Goal: Task Accomplishment & Management: Use online tool/utility

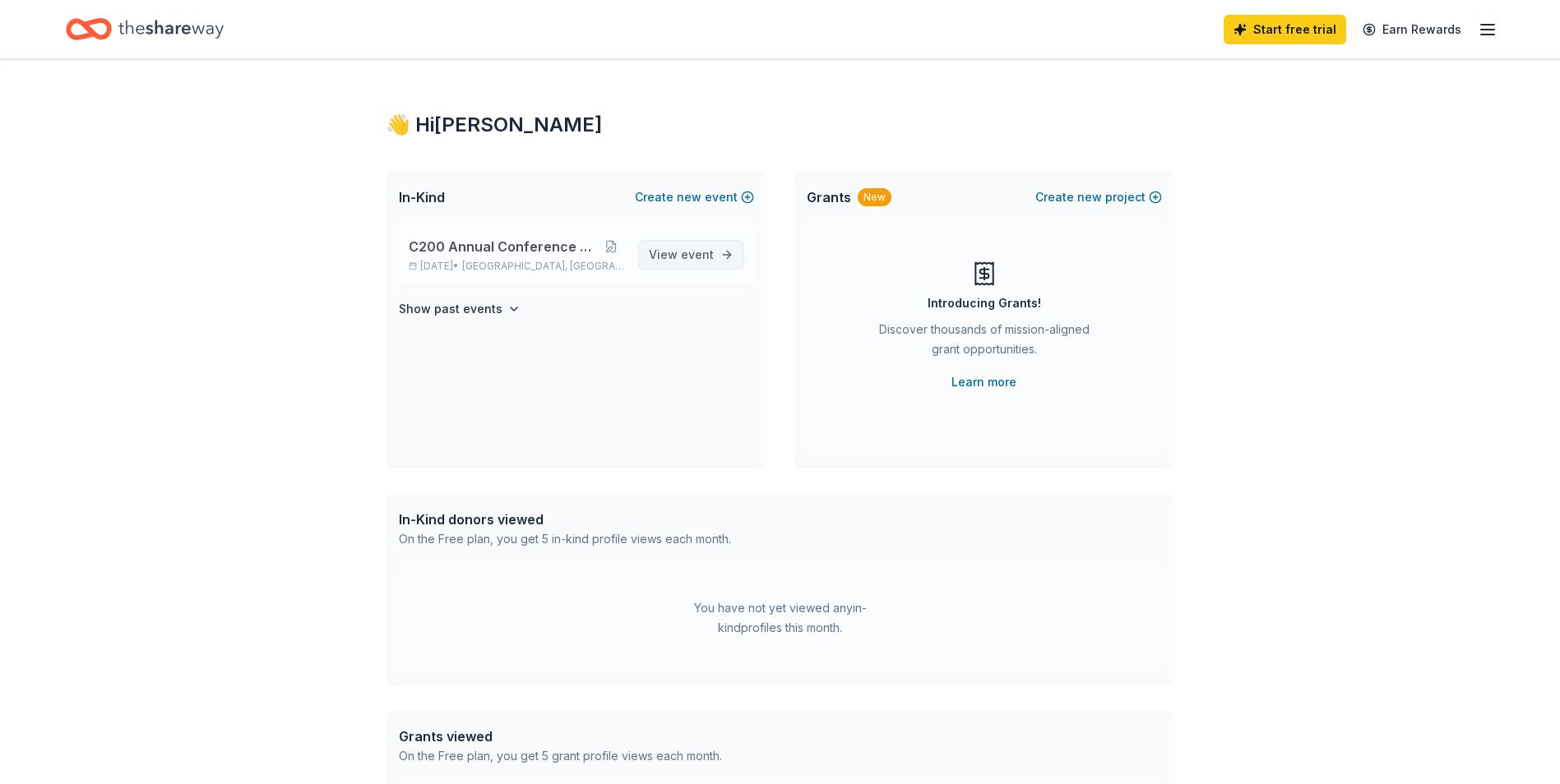
click at [663, 256] on span "View event" at bounding box center [680, 254] width 65 height 20
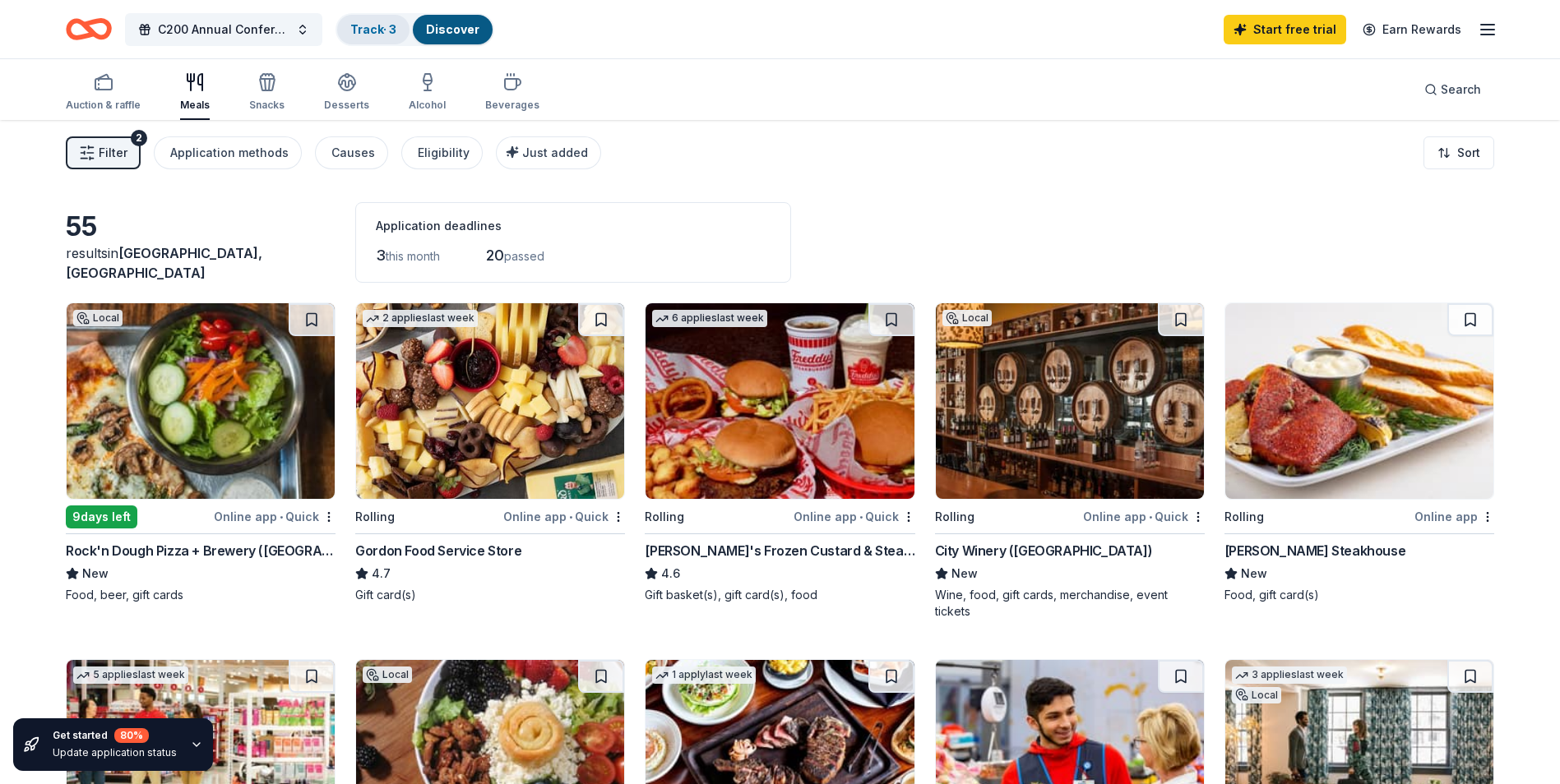
click at [372, 31] on link "Track · 3" at bounding box center [372, 29] width 46 height 14
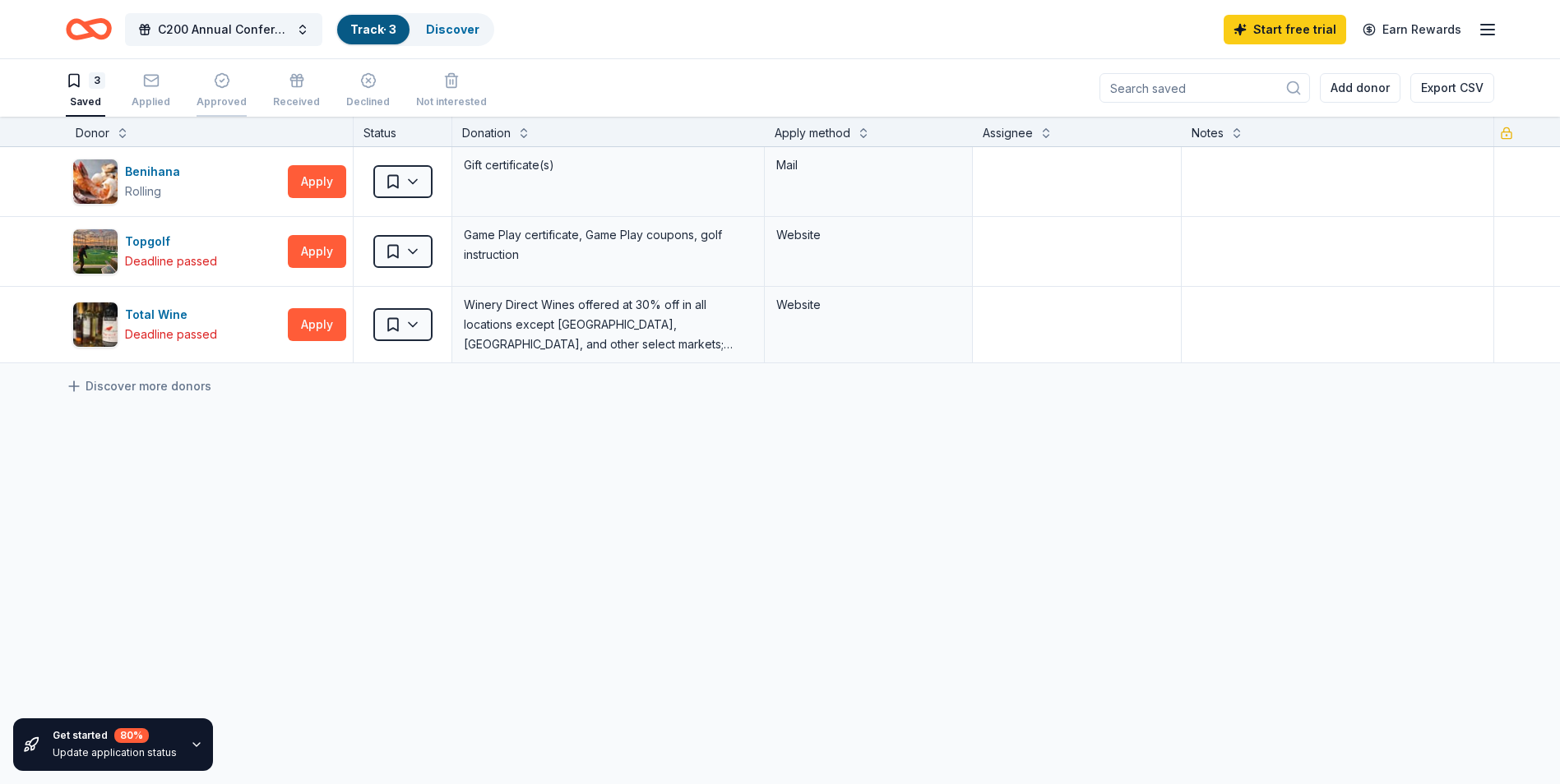
click at [221, 102] on div "Approved" at bounding box center [222, 102] width 51 height 13
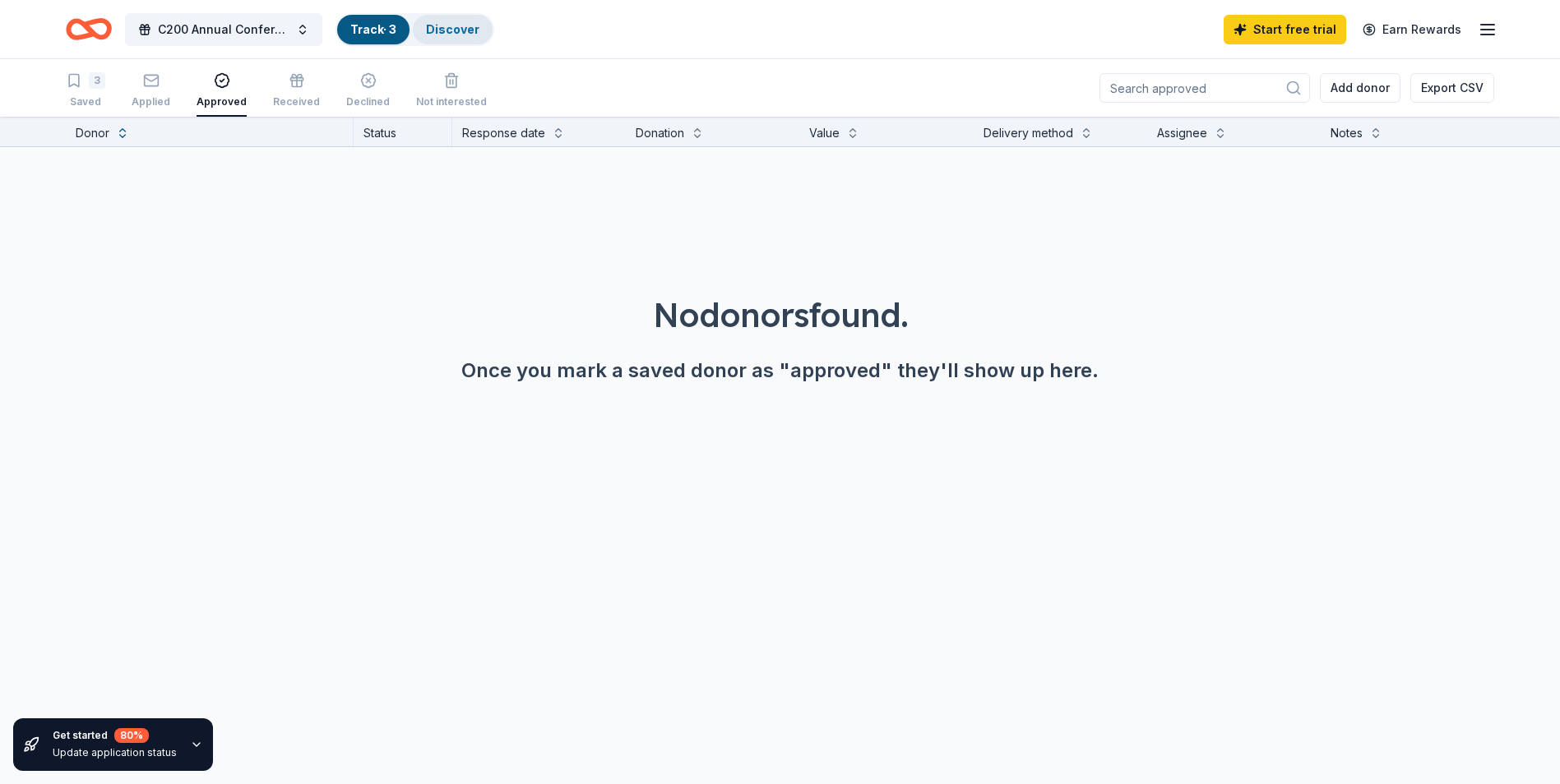
click at [457, 36] on div "Discover" at bounding box center [452, 30] width 80 height 30
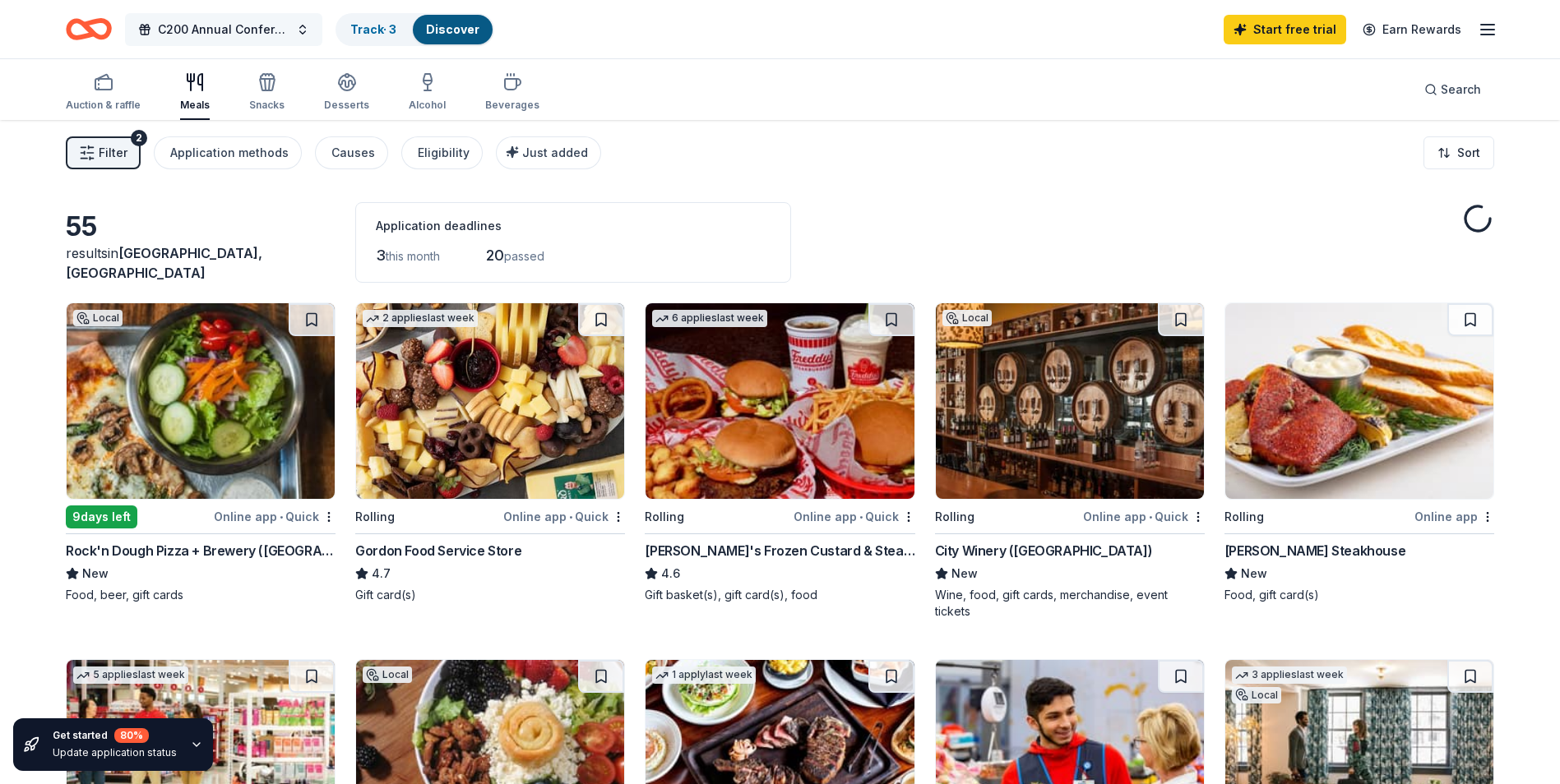
click at [234, 22] on span "C200 Annual Conference Auction" at bounding box center [224, 29] width 132 height 20
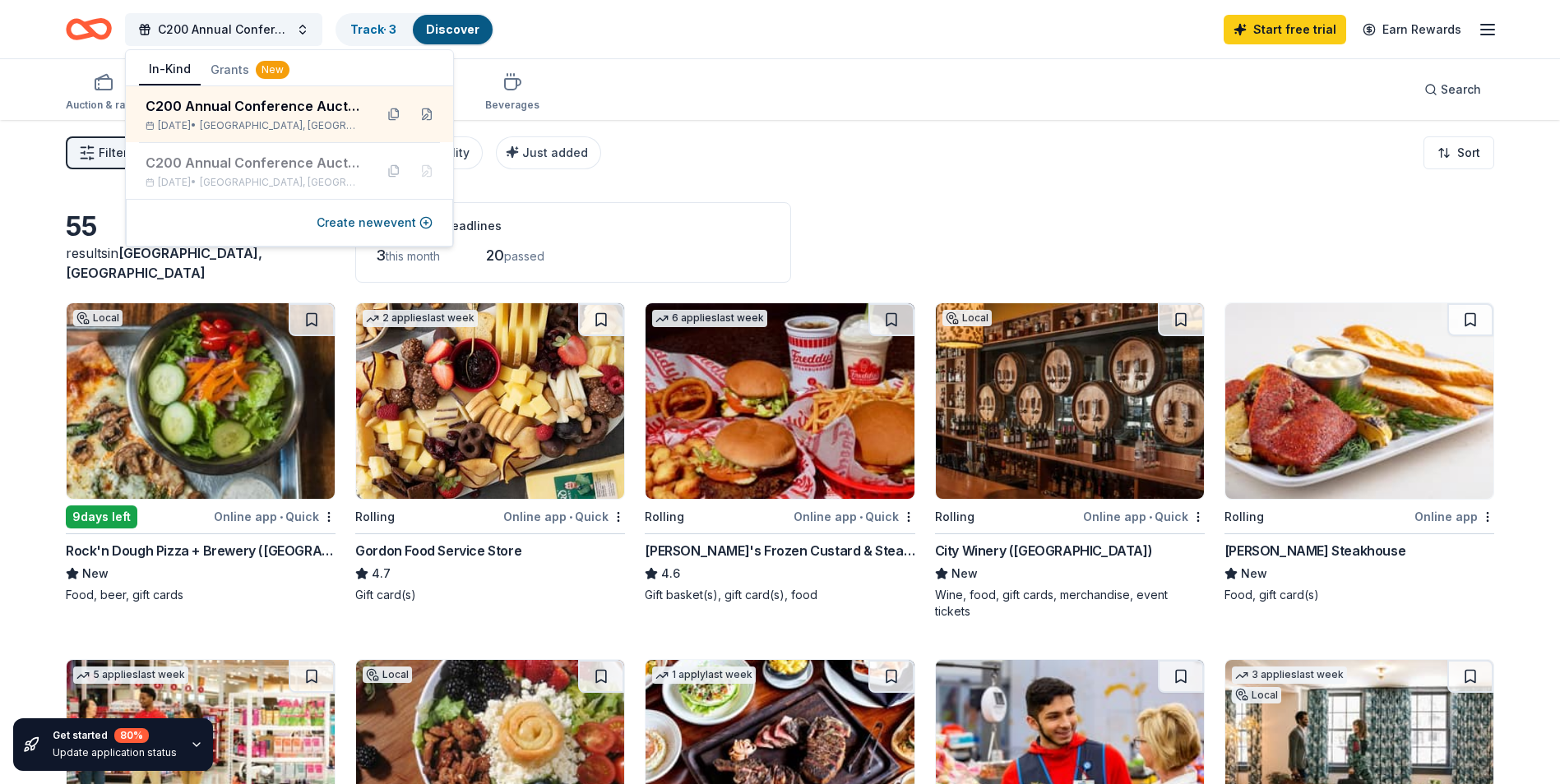
click at [1493, 25] on icon "button" at bounding box center [1487, 29] width 20 height 20
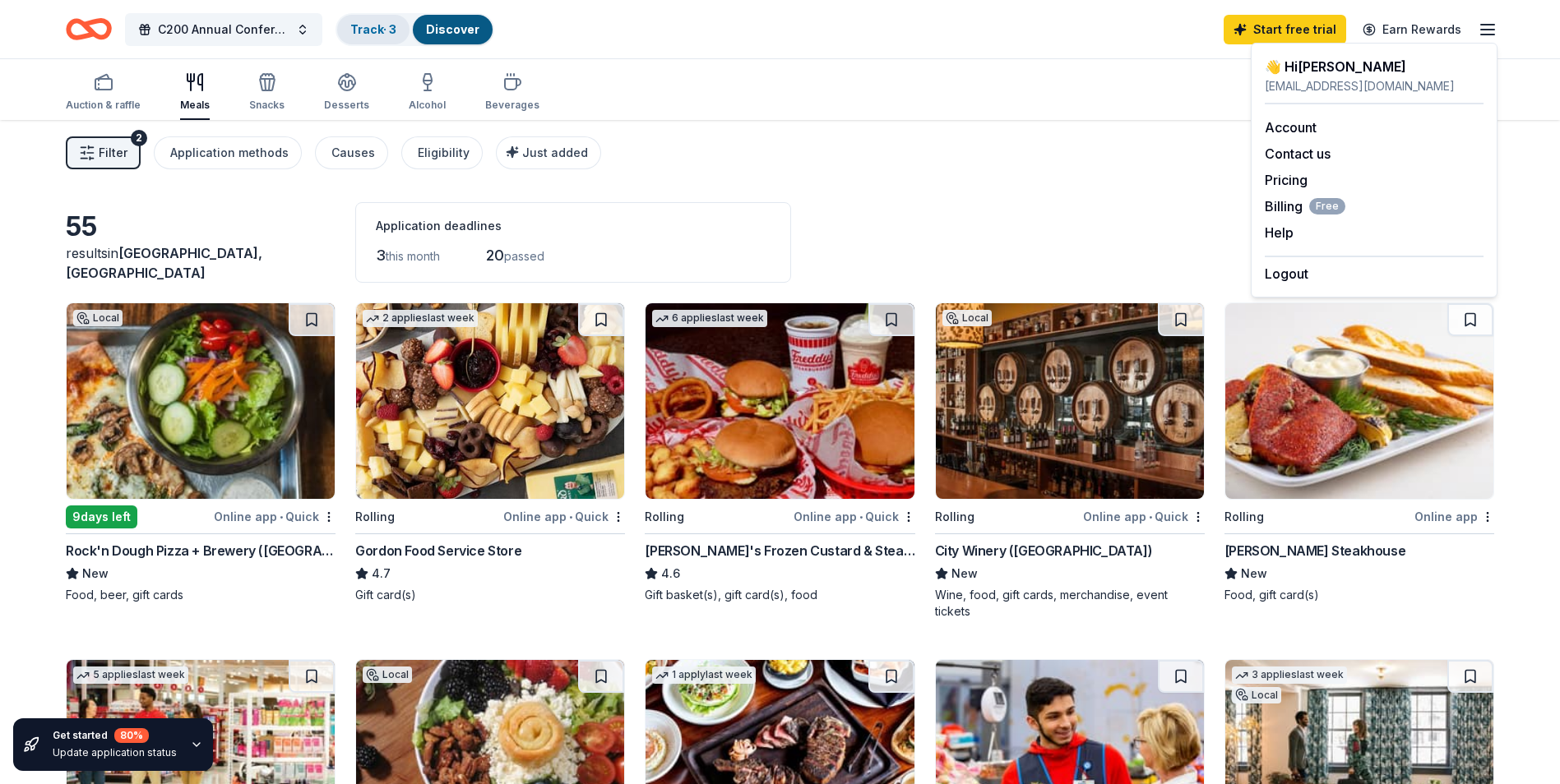
click at [396, 32] on link "Track · 3" at bounding box center [372, 29] width 46 height 14
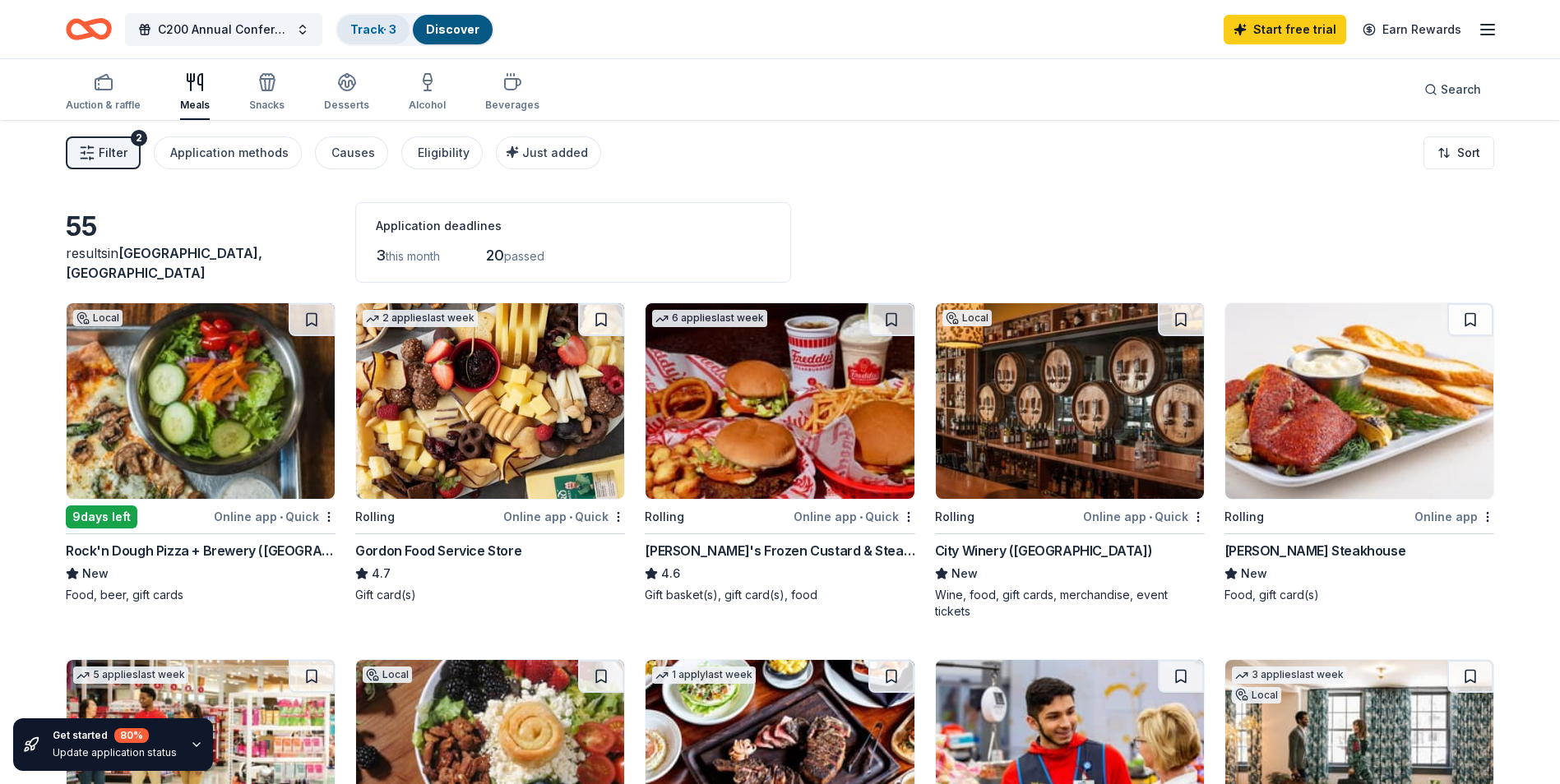
scroll to position [1, 0]
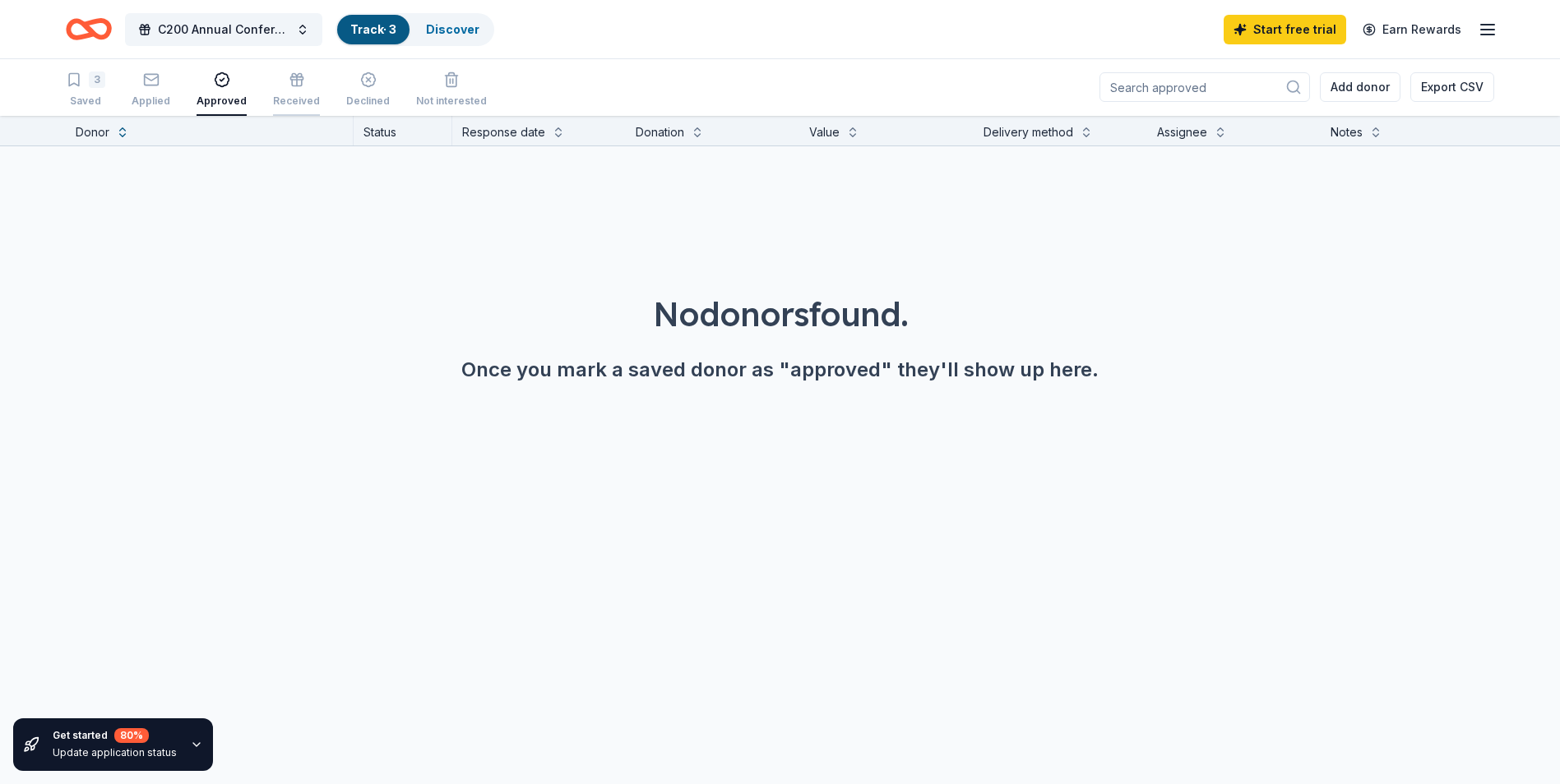
click at [293, 101] on div "Received" at bounding box center [297, 101] width 47 height 13
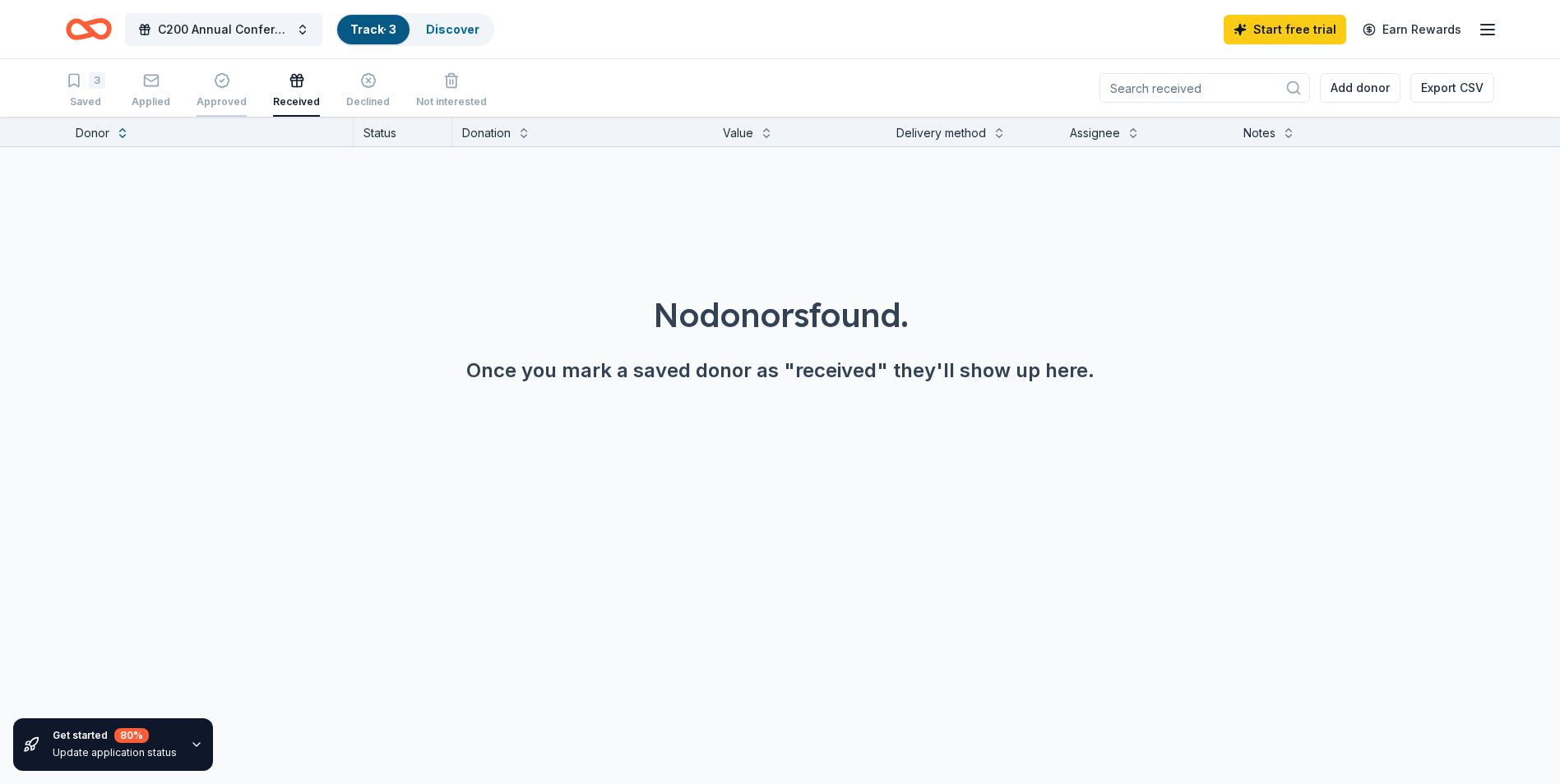
click at [206, 102] on div "Approved" at bounding box center [222, 102] width 51 height 13
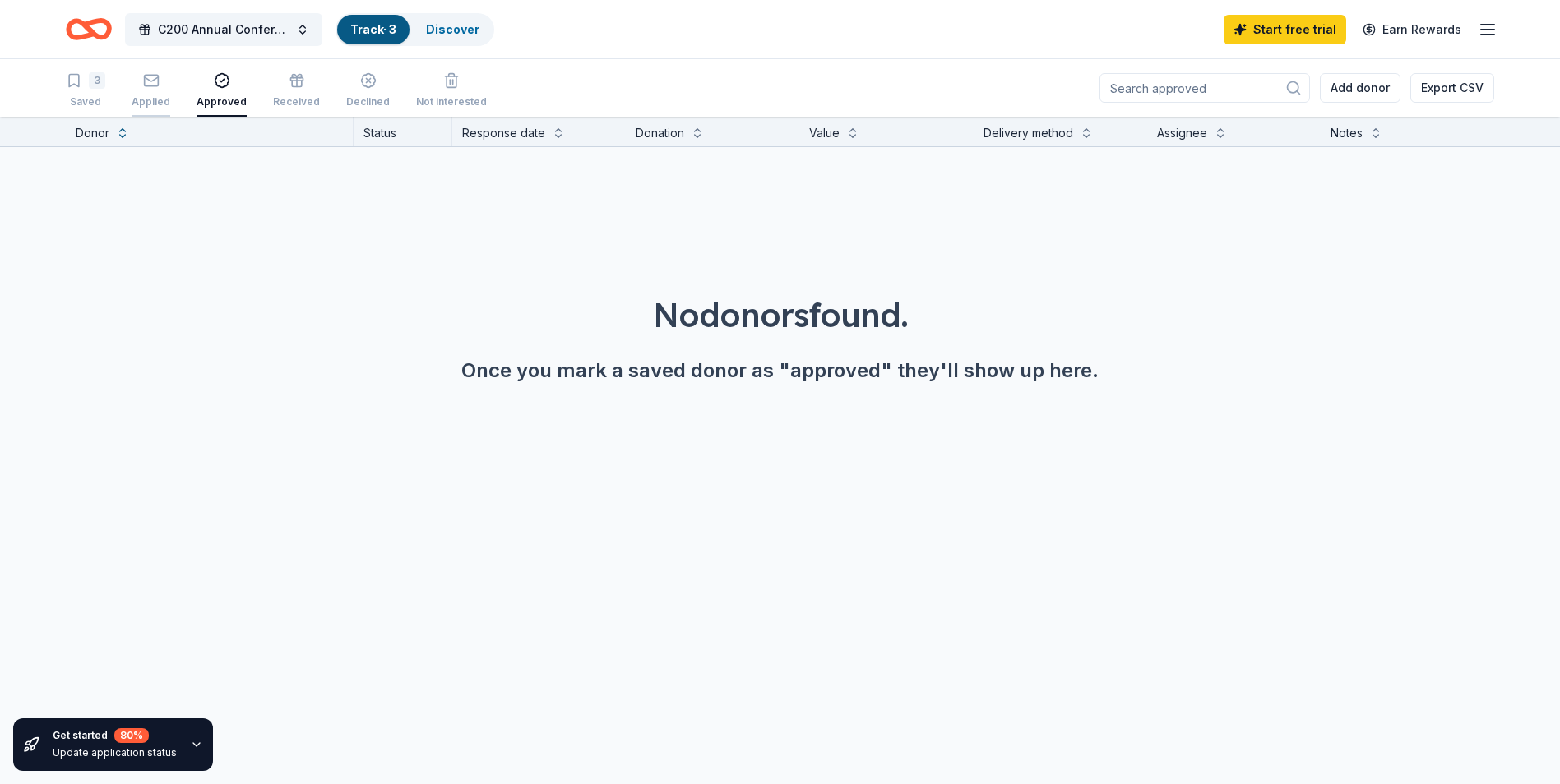
click at [143, 88] on icon "button" at bounding box center [152, 80] width 17 height 17
click at [78, 94] on div "3 Saved" at bounding box center [85, 90] width 39 height 36
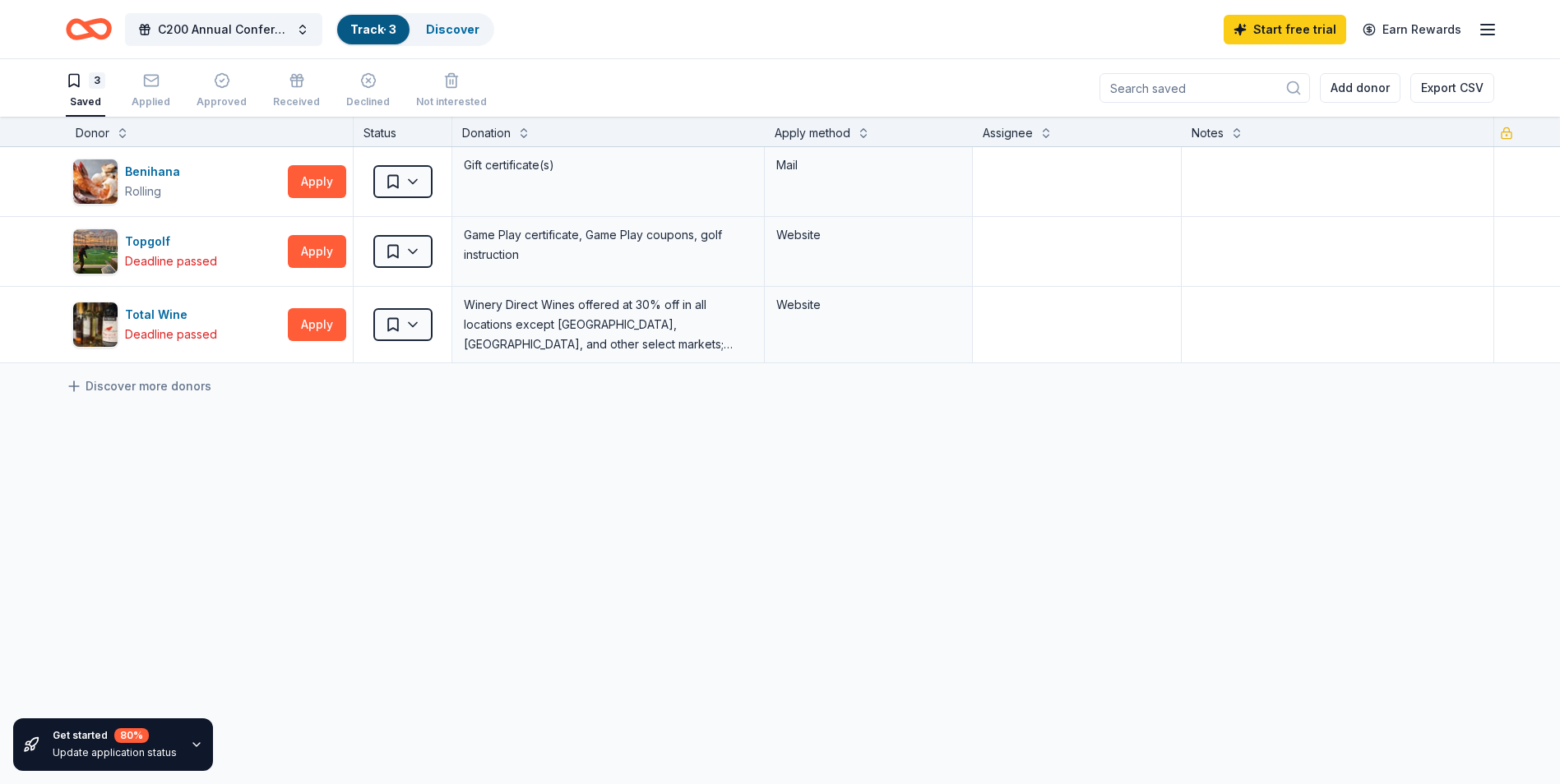
click at [1170, 88] on input at bounding box center [1204, 88] width 211 height 30
type input "Heard"
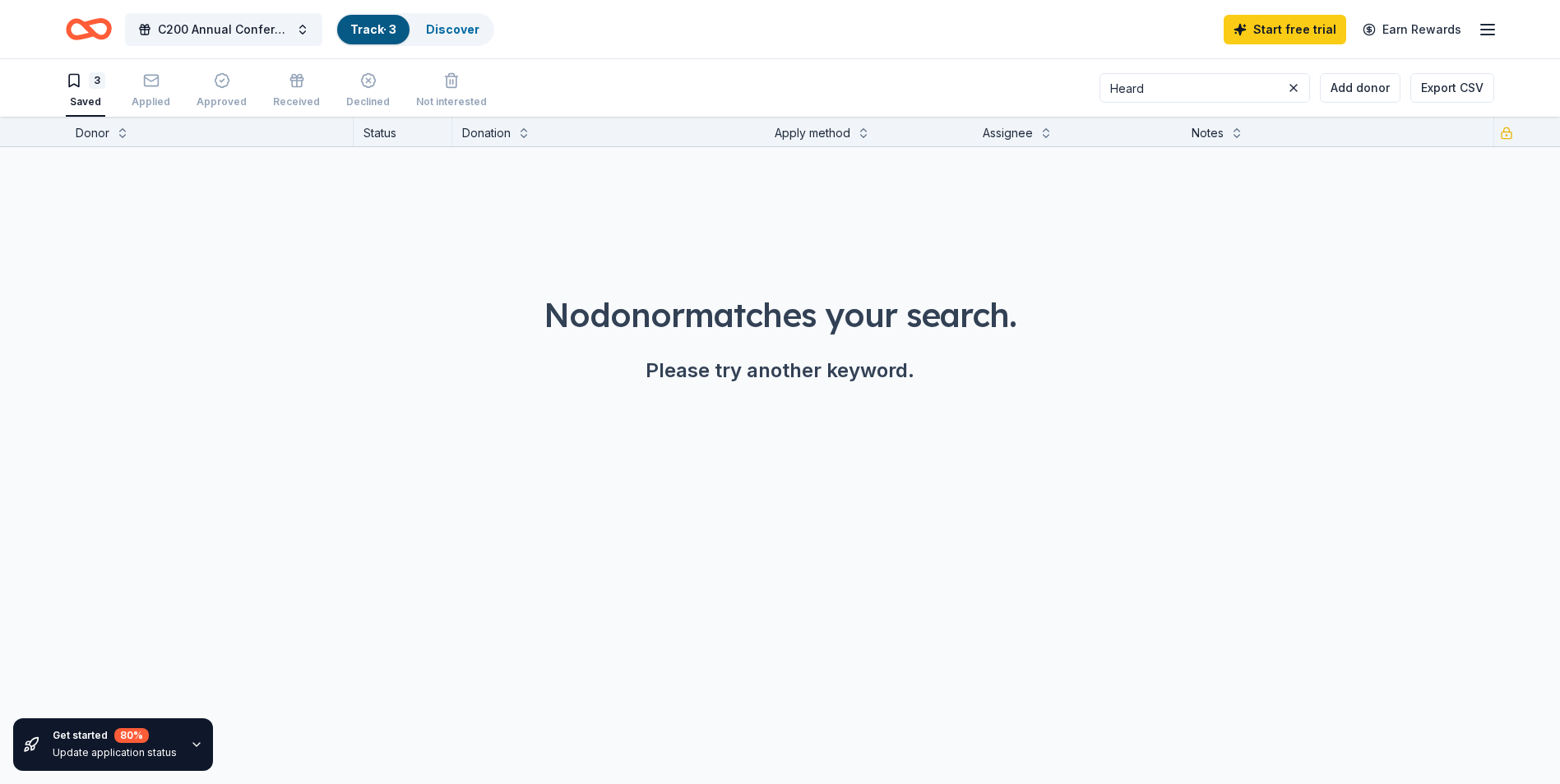
click at [100, 36] on icon "Home" at bounding box center [96, 29] width 25 height 17
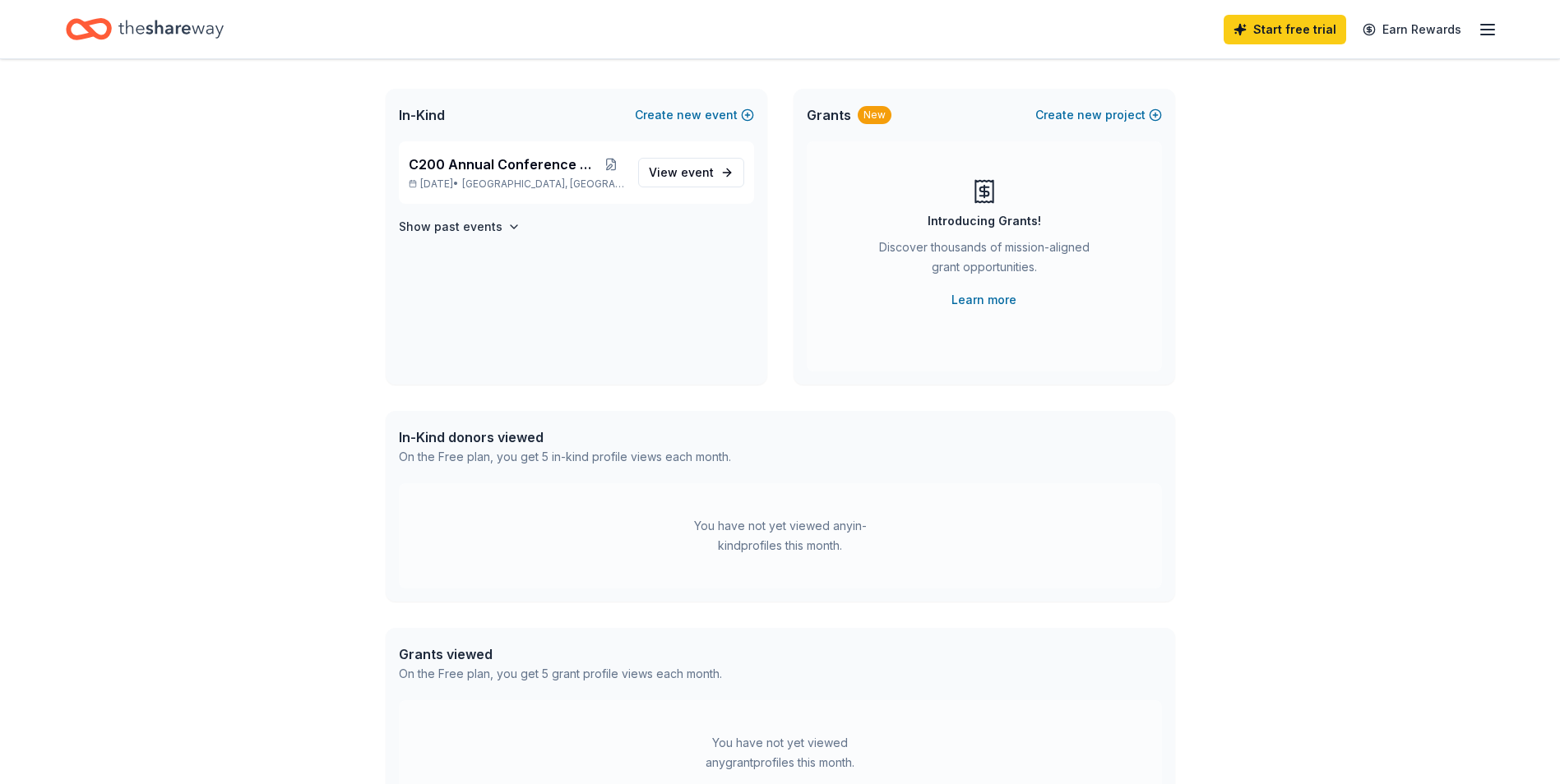
scroll to position [321, 0]
